Goal: Task Accomplishment & Management: Manage account settings

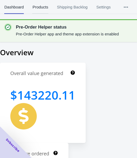
click at [38, 8] on span "Products" at bounding box center [40, 7] width 16 height 14
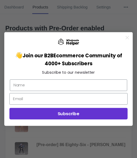
click at [130, 38] on circle "Close dialog" at bounding box center [126, 37] width 7 height 7
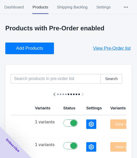
click at [38, 46] on span "Add Products" at bounding box center [29, 48] width 27 height 5
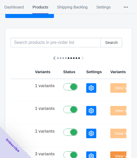
scroll to position [79, 0]
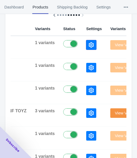
click at [88, 43] on icon "button" at bounding box center [90, 44] width 5 height 5
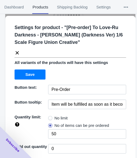
click at [54, 115] on span "No limit" at bounding box center [60, 117] width 13 height 5
click at [50, 116] on input "No limit" at bounding box center [49, 116] width 0 height 0
radio input "true"
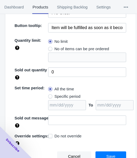
click at [68, 96] on span "Specific period" at bounding box center [67, 96] width 26 height 5
click at [50, 95] on input "Specific period" at bounding box center [49, 95] width 0 height 0
radio input "true"
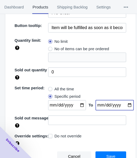
click at [124, 105] on input "date" at bounding box center [114, 105] width 38 height 10
type input "[DATE]"
click at [79, 104] on input "date" at bounding box center [67, 105] width 38 height 10
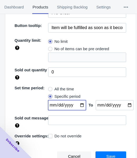
type input "[DATE]"
click at [110, 152] on button "Save" at bounding box center [110, 156] width 31 height 10
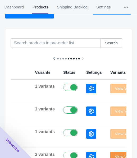
scroll to position [0, 0]
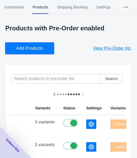
click at [27, 51] on span "Add Products" at bounding box center [29, 48] width 27 height 5
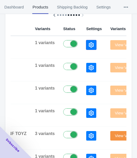
click at [86, 47] on button "button" at bounding box center [91, 44] width 10 height 9
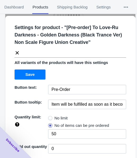
click at [51, 114] on div "Settings for product - " [Pre-order] To Love-Ru Darkness - Golden Darkness (Bla…" at bounding box center [70, 131] width 130 height 230
click at [52, 115] on label "No limit" at bounding box center [58, 117] width 20 height 7
click at [50, 116] on input "No limit" at bounding box center [49, 116] width 0 height 0
radio input "true"
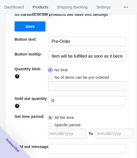
scroll to position [76, 0]
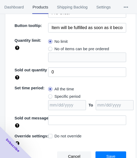
click at [74, 95] on span "Specific period" at bounding box center [67, 96] width 26 height 5
click at [50, 95] on input "Specific period" at bounding box center [49, 95] width 0 height 0
radio input "true"
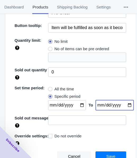
click at [121, 105] on input "date" at bounding box center [114, 105] width 38 height 10
type input "[DATE]"
click at [79, 103] on input "date" at bounding box center [67, 105] width 38 height 10
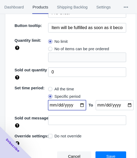
type input "[DATE]"
click at [101, 152] on button "Save" at bounding box center [110, 156] width 31 height 10
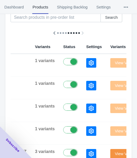
scroll to position [0, 0]
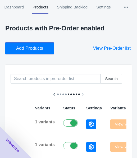
click at [31, 49] on span "Add Products" at bounding box center [29, 48] width 27 height 5
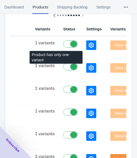
scroll to position [79, 0]
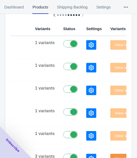
click at [86, 45] on div at bounding box center [94, 44] width 16 height 9
click at [86, 45] on button "button" at bounding box center [91, 44] width 10 height 9
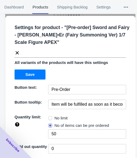
drag, startPoint x: 50, startPoint y: 116, endPoint x: 53, endPoint y: 112, distance: 4.4
click at [50, 116] on span at bounding box center [50, 118] width 4 height 4
click at [50, 116] on input "No limit" at bounding box center [49, 116] width 0 height 0
radio input "true"
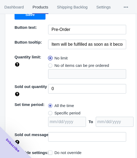
scroll to position [76, 0]
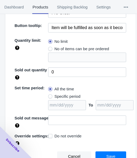
click at [67, 97] on span "Specific period" at bounding box center [67, 96] width 26 height 5
click at [50, 95] on input "Specific period" at bounding box center [49, 95] width 0 height 0
radio input "true"
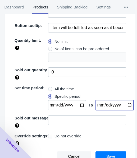
click at [125, 104] on input "date" at bounding box center [114, 105] width 38 height 10
type input "[DATE]"
click at [77, 104] on input "date" at bounding box center [67, 105] width 38 height 10
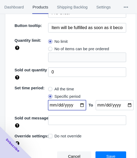
type input "[DATE]"
click at [109, 154] on span "Save" at bounding box center [110, 156] width 9 height 4
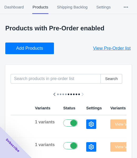
scroll to position [0, 0]
